Goal: Obtain resource: Download file/media

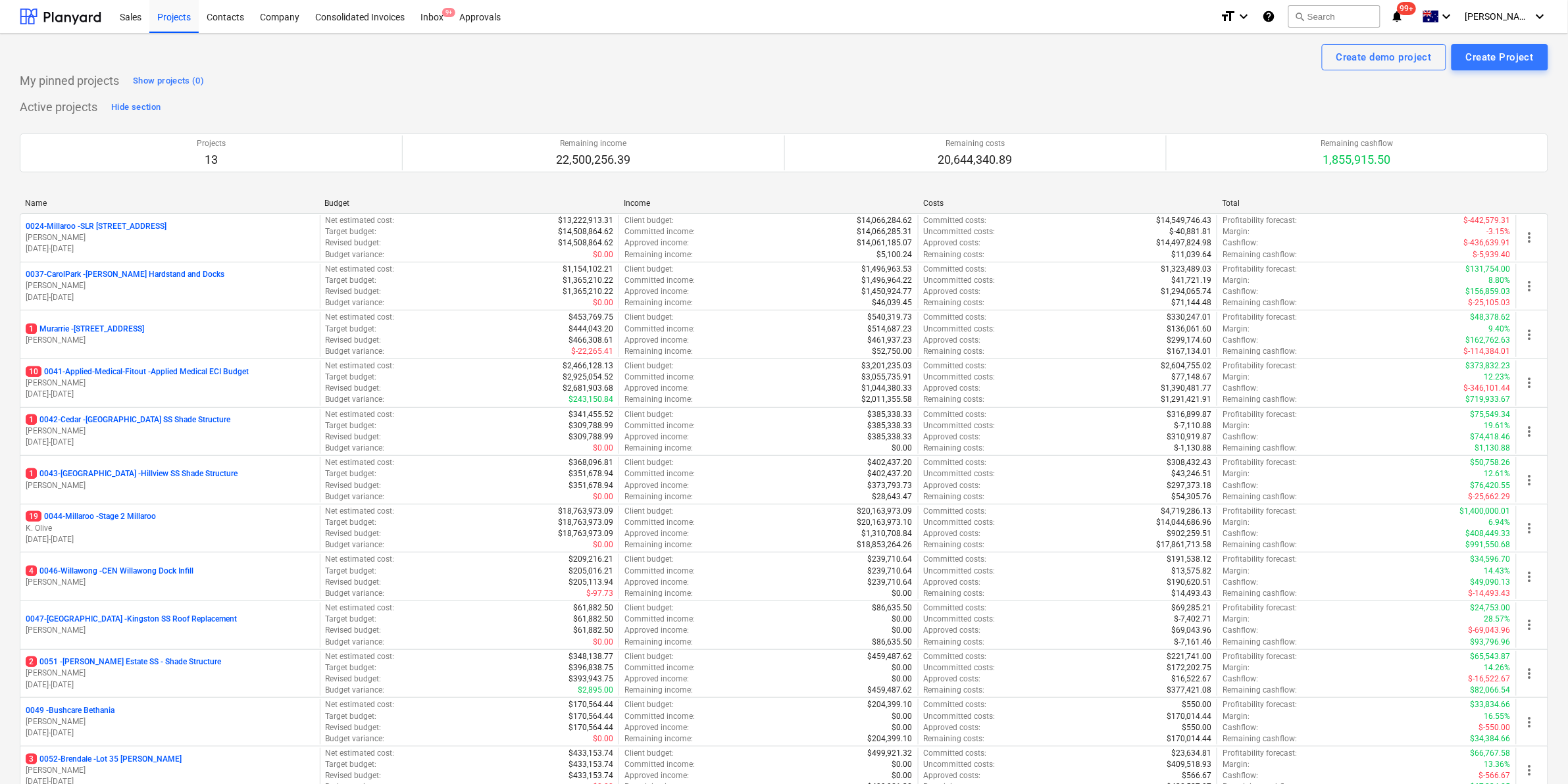
click at [108, 513] on p "19 0044-Millaroo - Stage 2 Millaroo" at bounding box center [91, 517] width 130 height 11
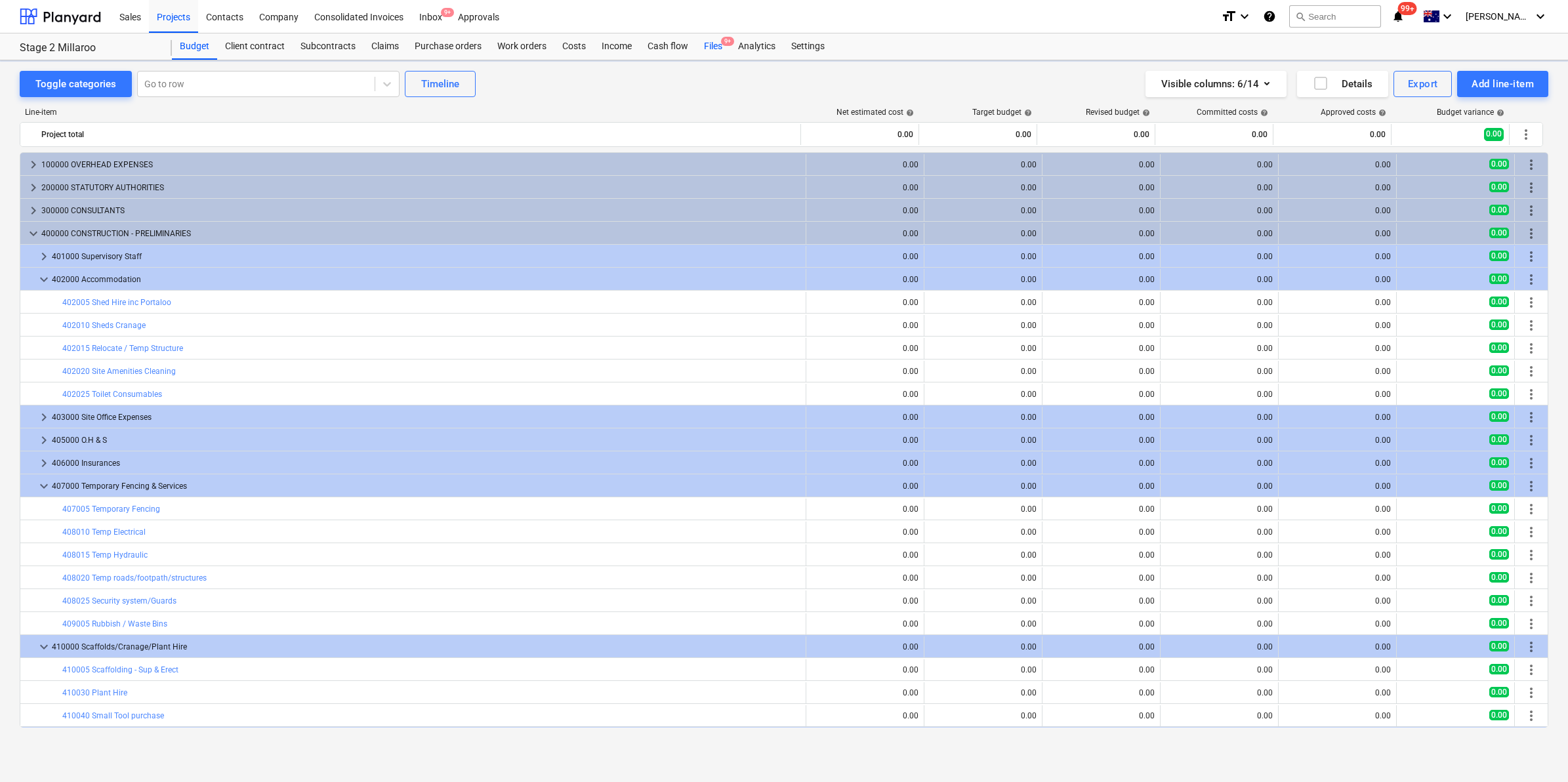
click at [710, 46] on div "Files 9+" at bounding box center [713, 46] width 34 height 26
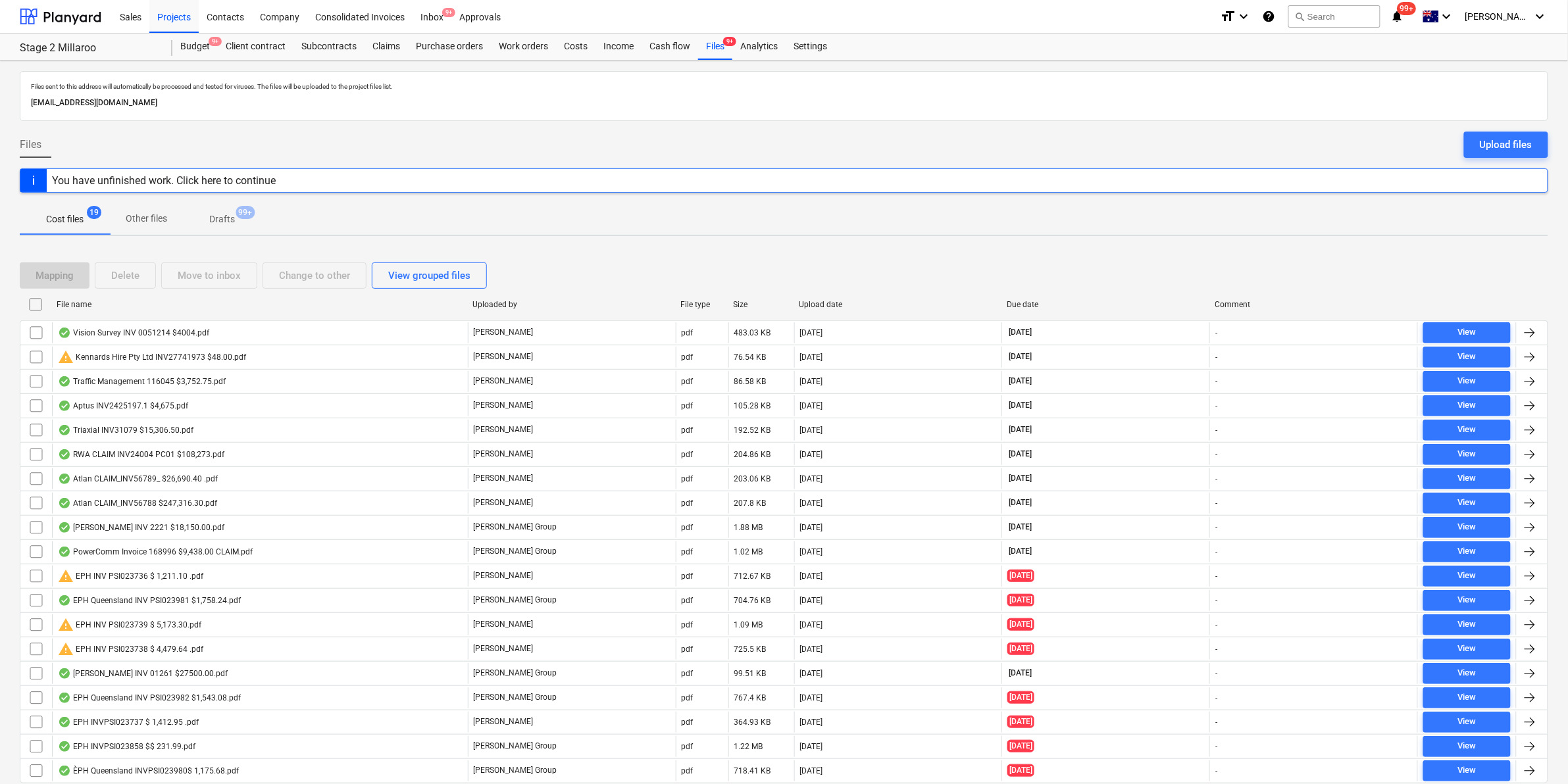
click at [137, 307] on div "File name" at bounding box center [259, 304] width 406 height 9
checkbox input "false"
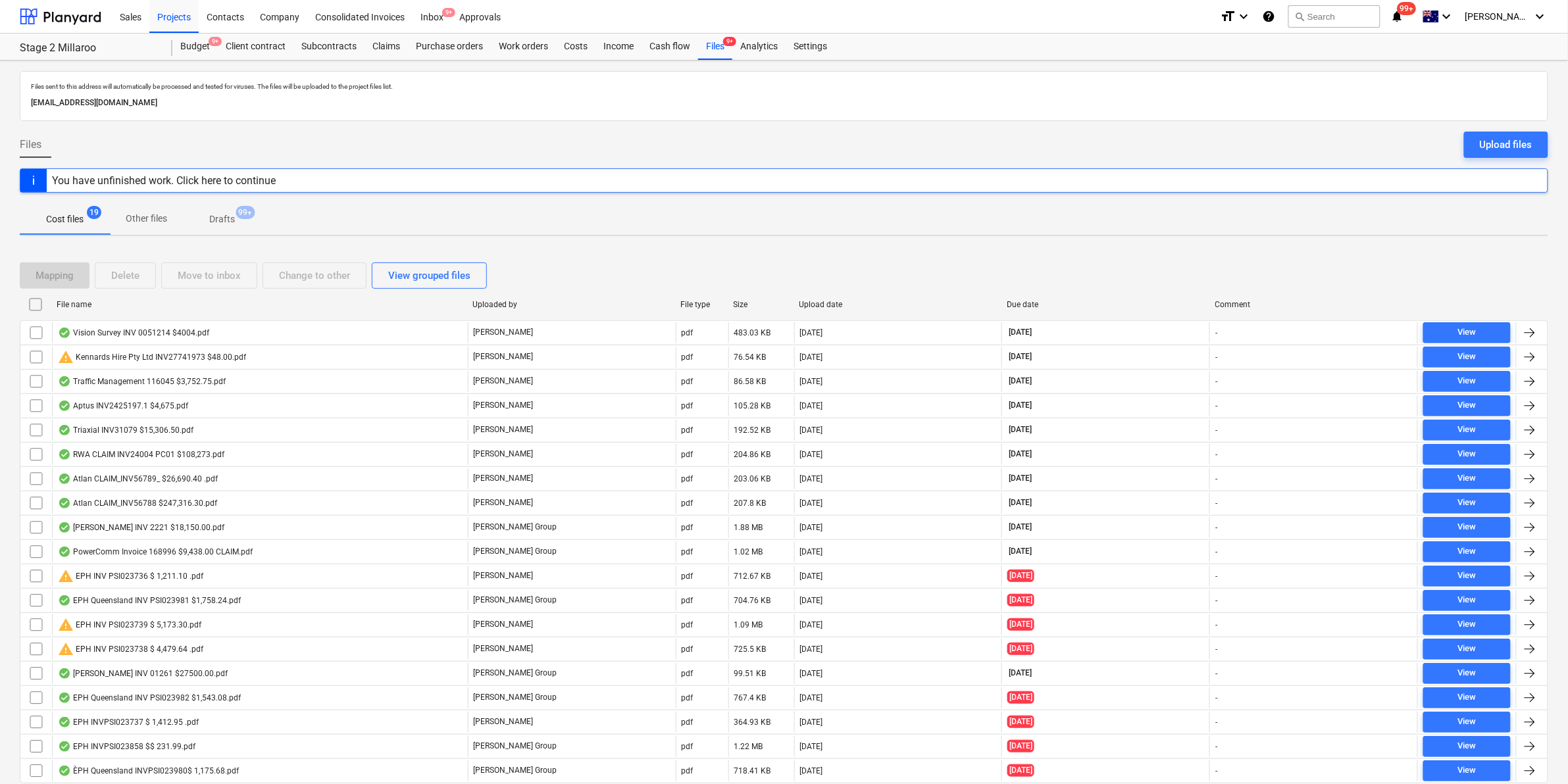
checkbox input "false"
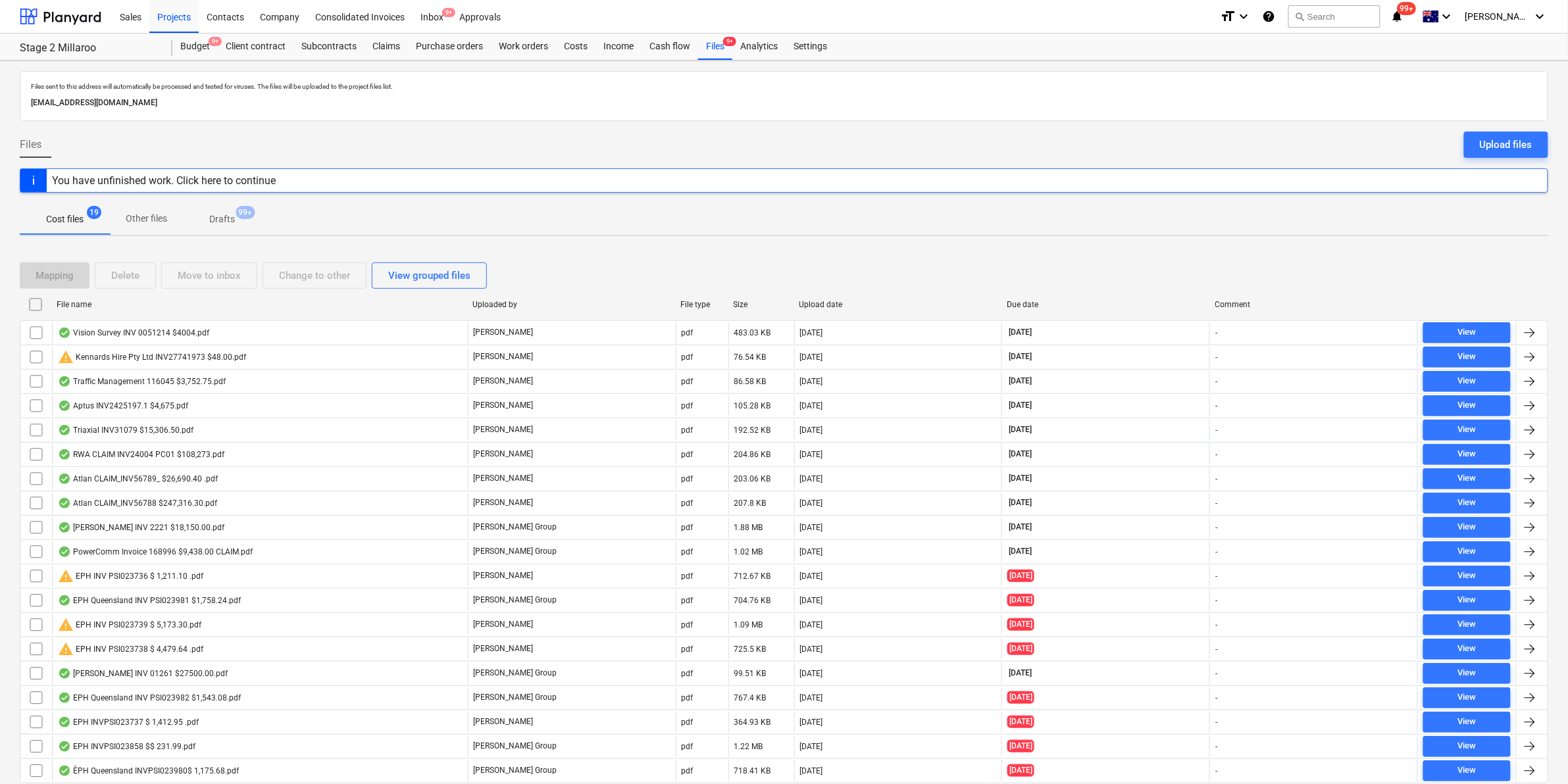
checkbox input "false"
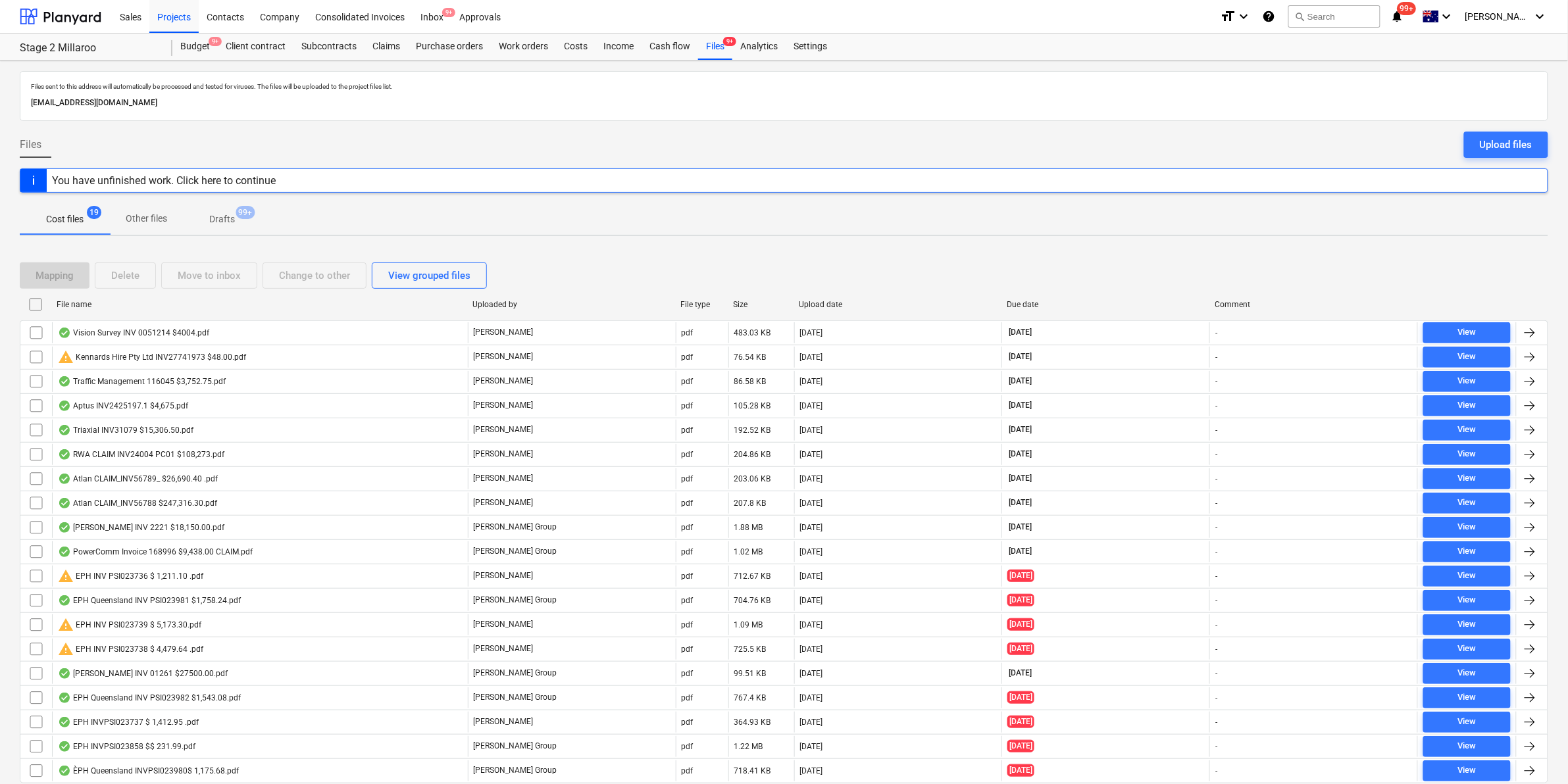
checkbox input "false"
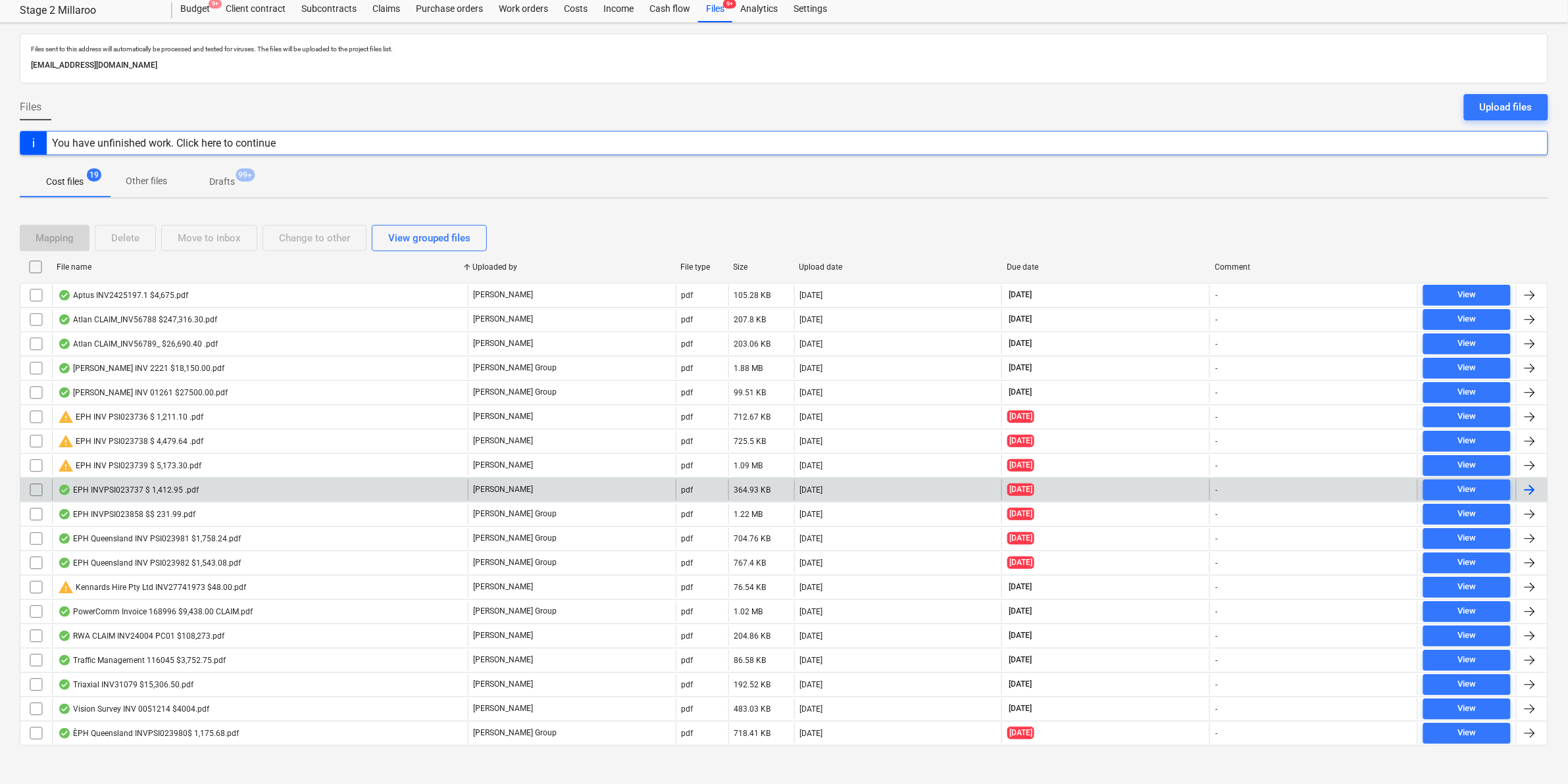
scroll to position [49, 0]
